Goal: Task Accomplishment & Management: Manage account settings

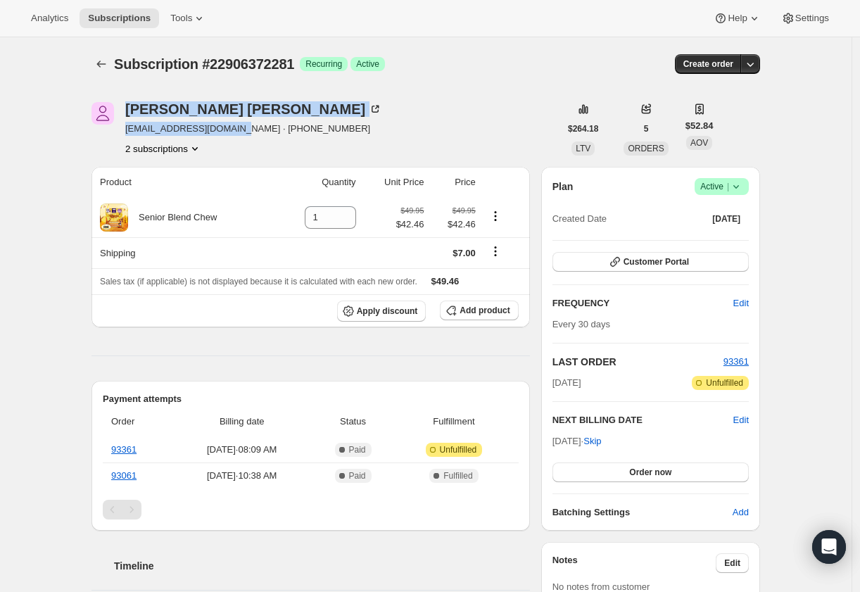
drag, startPoint x: 215, startPoint y: 127, endPoint x: 123, endPoint y: 132, distance: 91.6
click at [123, 132] on div "Arlene Kryger arlenekryger@gmail.com · +18482005881 2 subscriptions" at bounding box center [325, 128] width 468 height 53
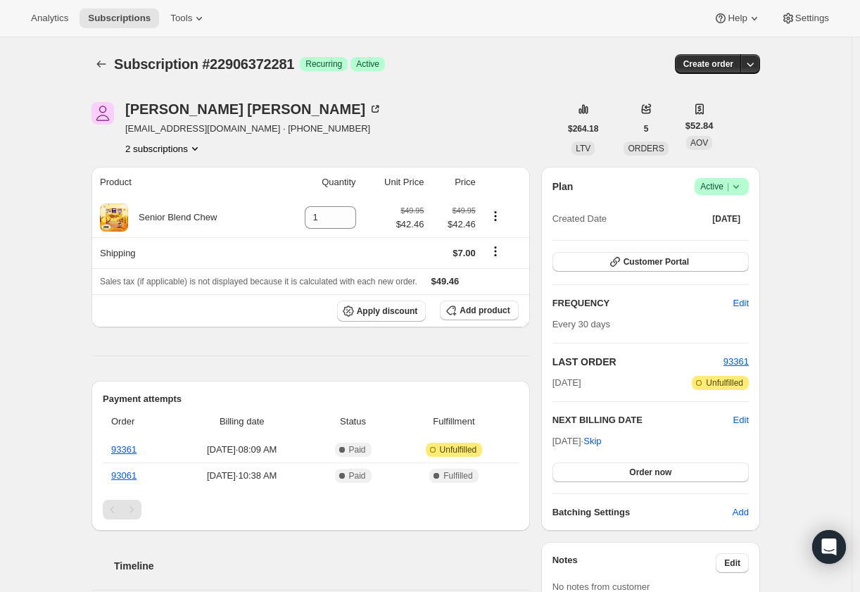
click at [107, 156] on div "Arlene Kryger arlenekryger@gmail.com · +18482005881 2 subscriptions $264.18 LTV…" at bounding box center [420, 514] width 680 height 868
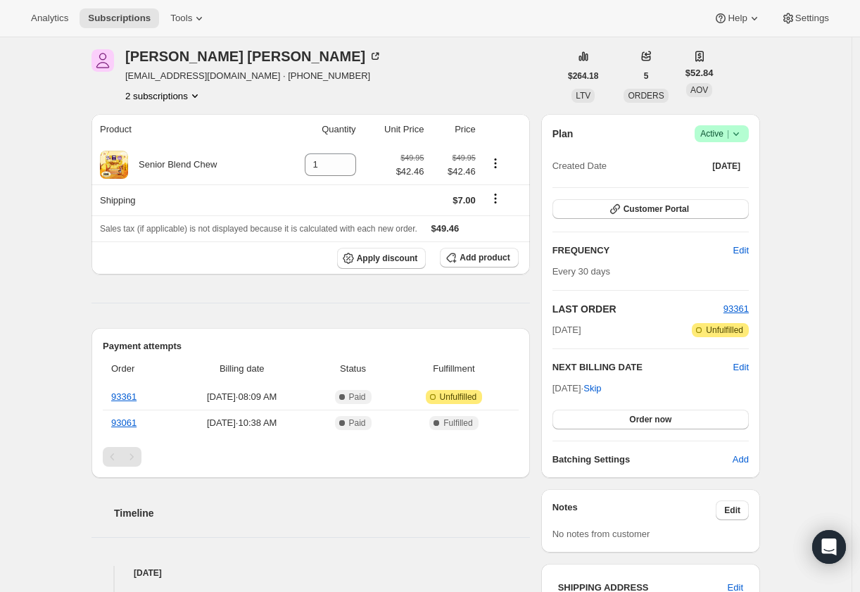
scroll to position [94, 0]
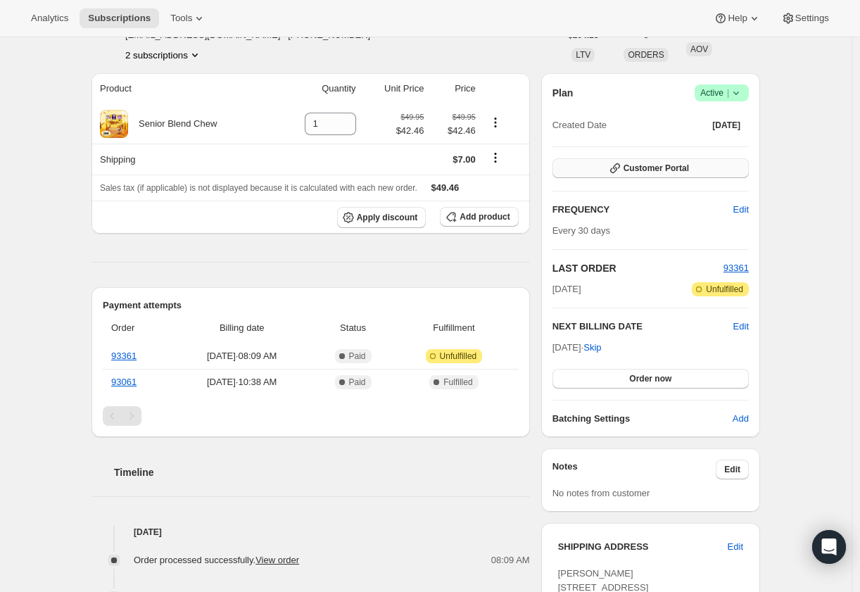
click at [687, 170] on span "Customer Portal" at bounding box center [655, 168] width 65 height 11
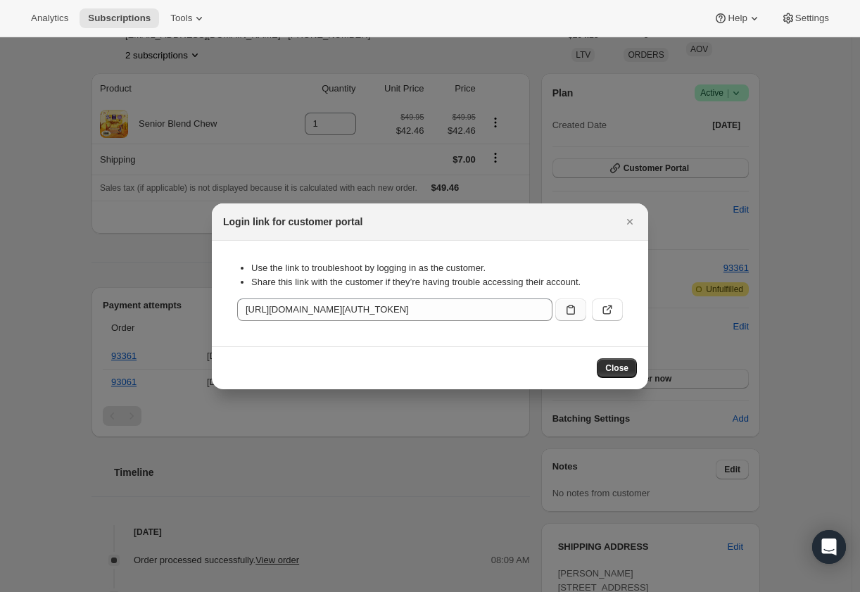
click at [560, 310] on button ":rbt:" at bounding box center [570, 309] width 31 height 23
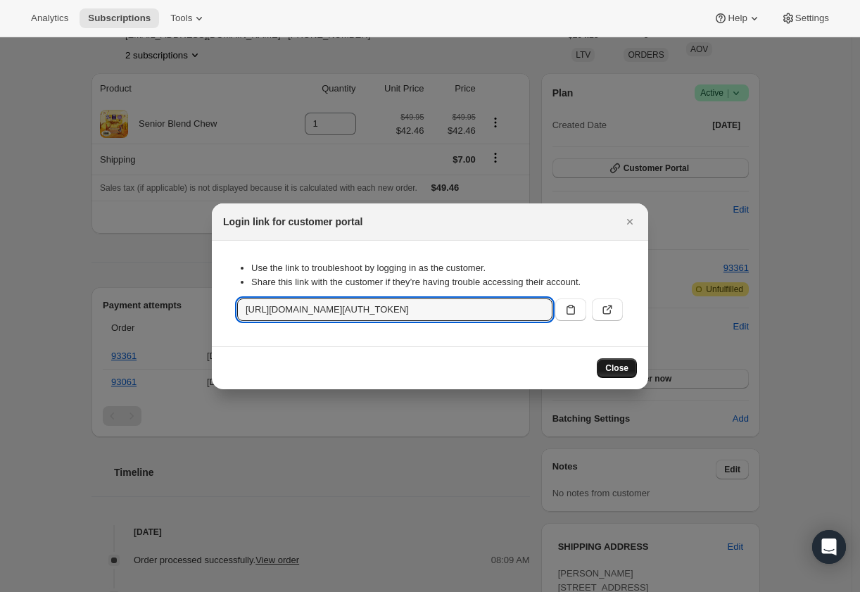
click at [622, 363] on span "Close" at bounding box center [616, 367] width 23 height 11
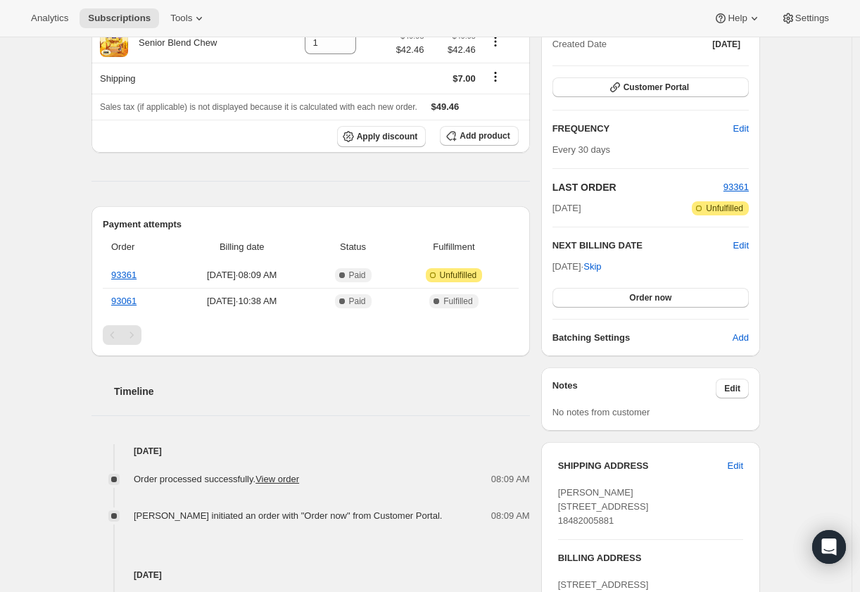
scroll to position [176, 0]
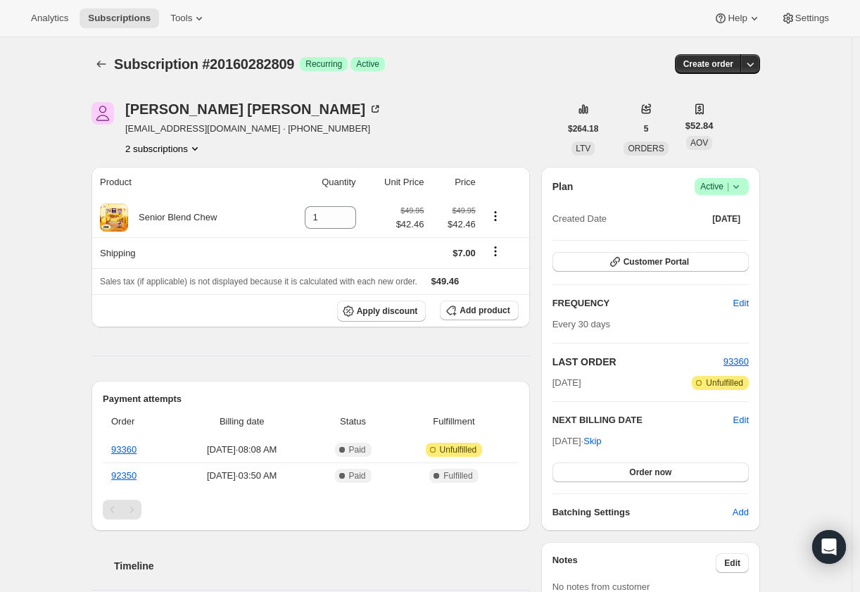
click at [193, 150] on button "2 subscriptions" at bounding box center [163, 148] width 77 height 14
click at [51, 259] on div "Subscription #20160282809. This page is ready Subscription #20160282809 Success…" at bounding box center [425, 581] width 851 height 1088
click at [638, 262] on span "Customer Portal" at bounding box center [655, 261] width 65 height 11
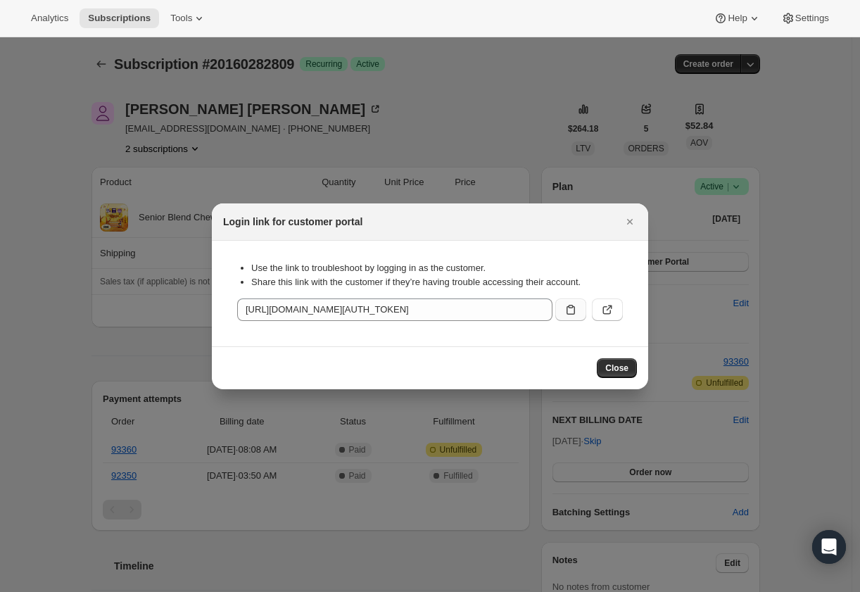
click at [564, 307] on icon ":rc0:" at bounding box center [571, 310] width 14 height 14
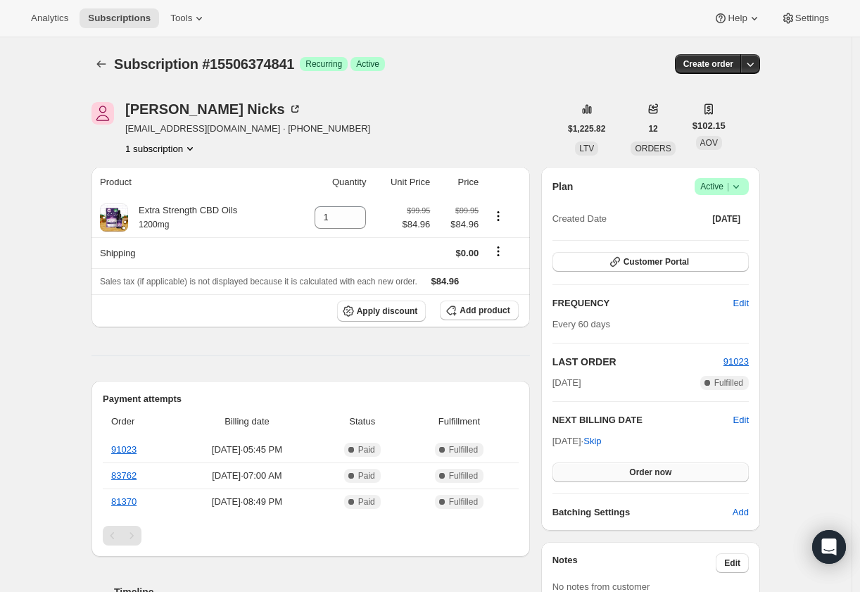
click at [660, 475] on span "Order now" at bounding box center [650, 472] width 42 height 11
click at [661, 471] on span "Click to confirm" at bounding box center [650, 472] width 64 height 11
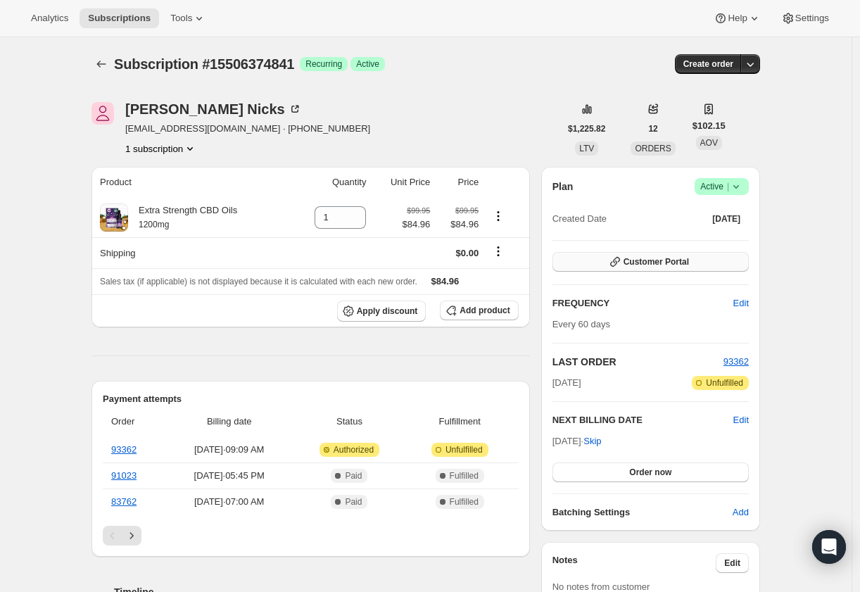
click at [654, 262] on span "Customer Portal" at bounding box center [655, 261] width 65 height 11
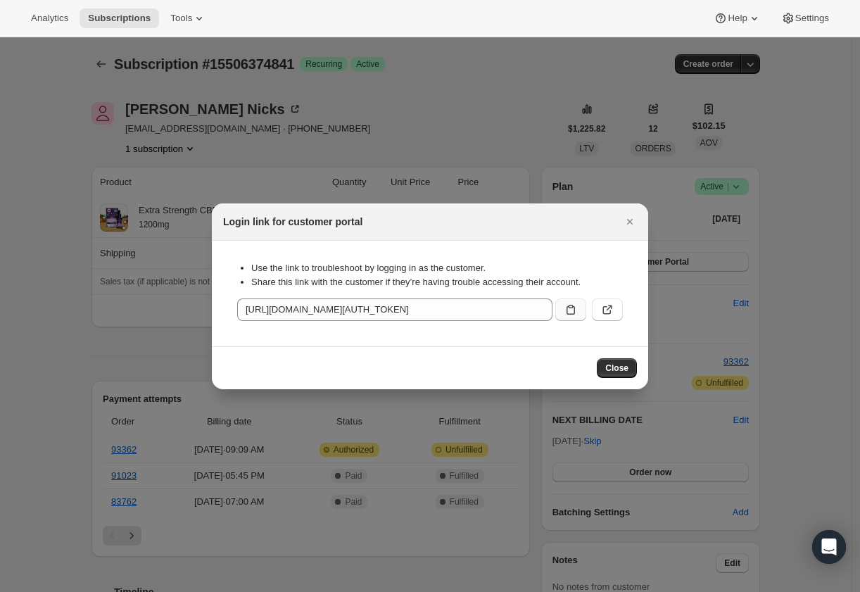
click at [573, 304] on icon ":r1f:" at bounding box center [571, 310] width 14 height 14
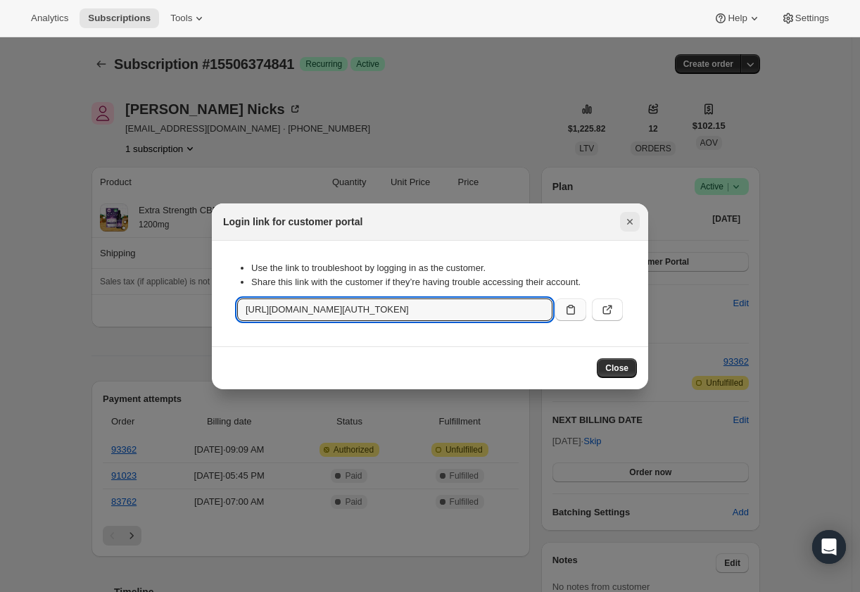
click at [630, 220] on icon "Close" at bounding box center [630, 222] width 6 height 6
